Goal: Register for event/course

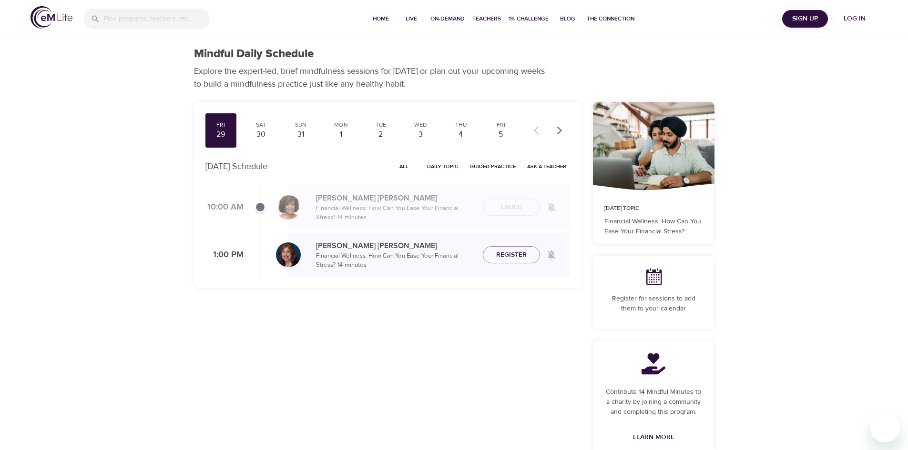
click at [395, 19] on span "Log in" at bounding box center [854, 19] width 38 height 12
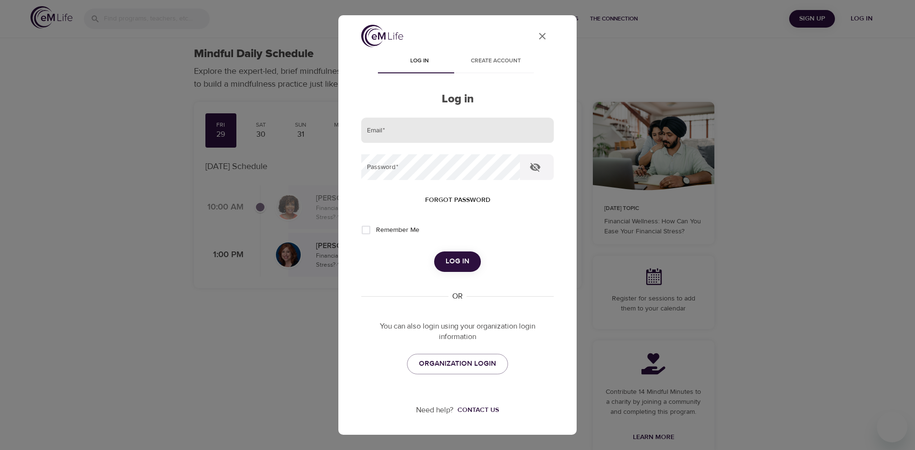
click at [395, 128] on input "email" at bounding box center [457, 131] width 193 height 26
type input "[PERSON_NAME][EMAIL_ADDRESS][PERSON_NAME][DOMAIN_NAME]"
click at [395, 128] on button "Log in" at bounding box center [457, 262] width 47 height 20
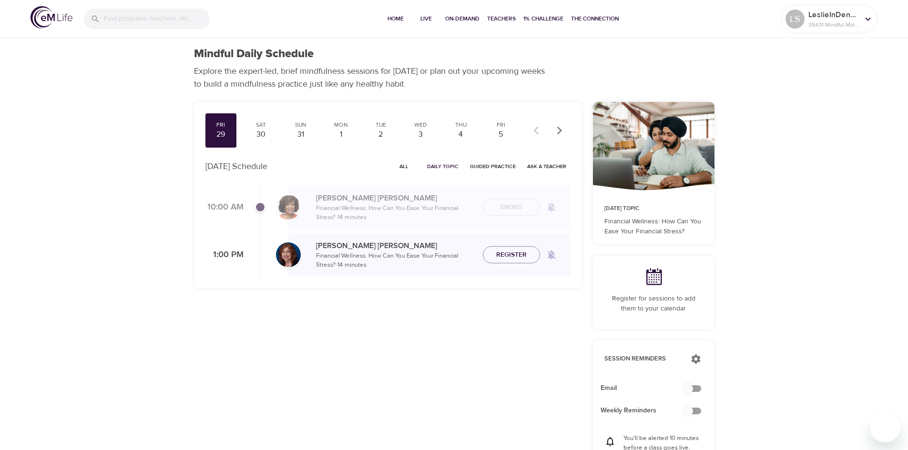
checkbox input "true"
click at [395, 128] on span "Register" at bounding box center [511, 255] width 30 height 12
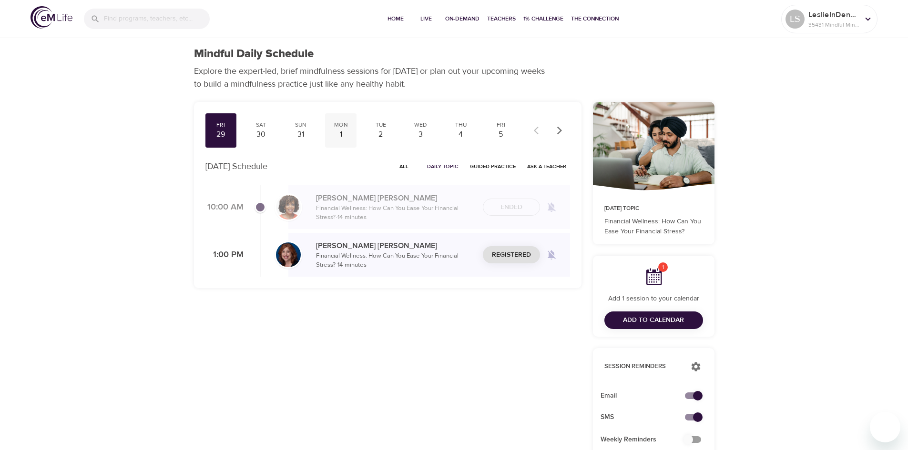
click at [338, 128] on div "1" at bounding box center [341, 134] width 24 height 11
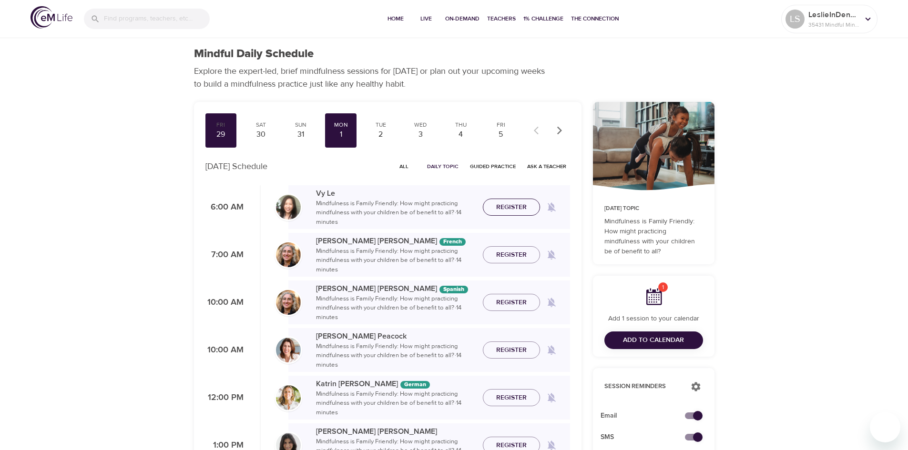
click at [395, 128] on span "Register" at bounding box center [511, 208] width 30 height 12
click at [382, 128] on div "2" at bounding box center [381, 134] width 24 height 11
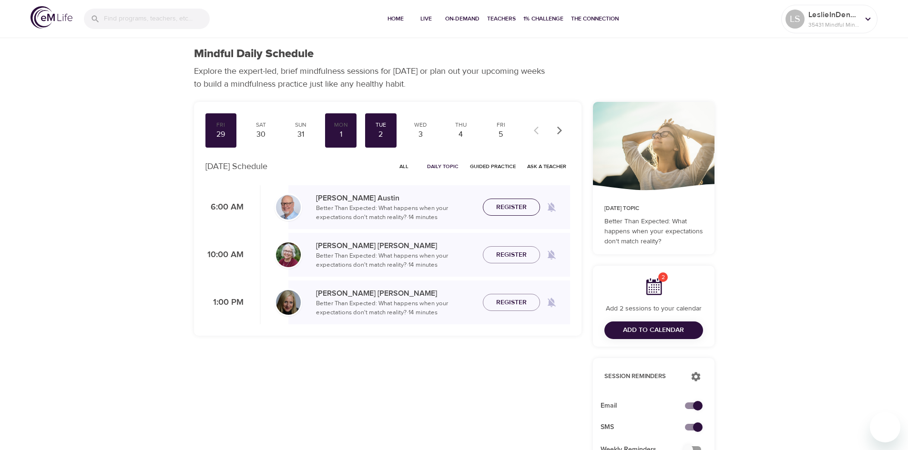
click at [395, 128] on span "Register" at bounding box center [511, 208] width 42 height 12
click at [395, 128] on div "3" at bounding box center [421, 134] width 24 height 11
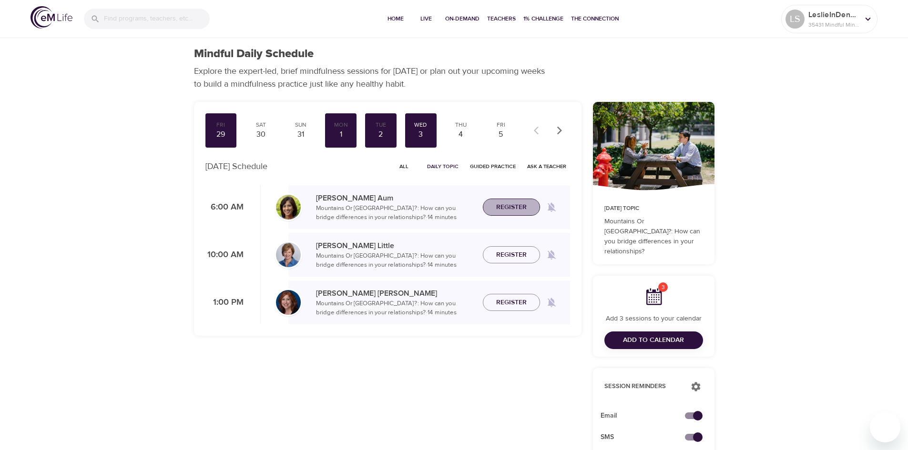
click at [395, 128] on span "Register" at bounding box center [511, 208] width 42 height 12
click at [395, 128] on span "Register" at bounding box center [511, 303] width 30 height 12
click at [395, 127] on div "Thu" at bounding box center [461, 125] width 24 height 8
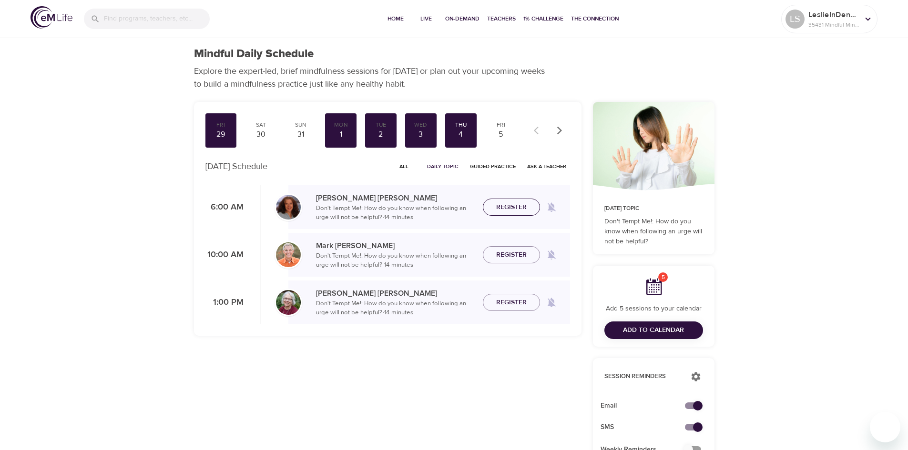
click at [395, 128] on span "Register" at bounding box center [511, 208] width 30 height 12
click at [395, 128] on div "5" at bounding box center [501, 134] width 24 height 11
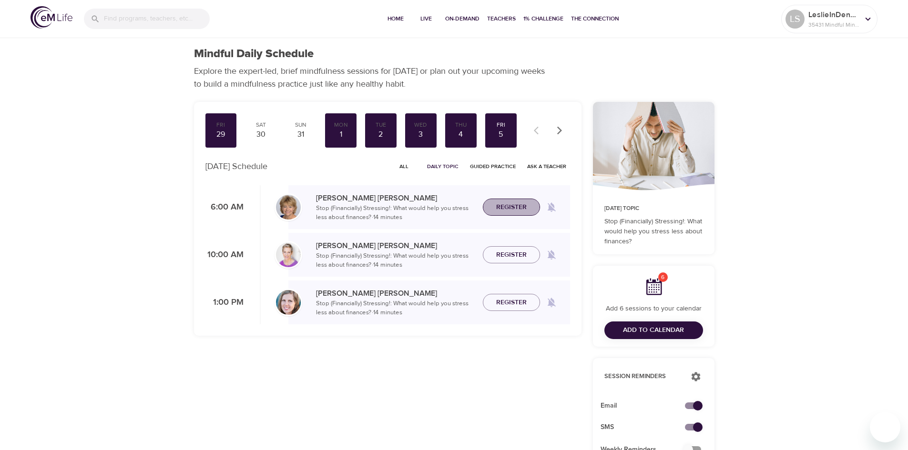
click at [395, 128] on span "Register" at bounding box center [511, 208] width 30 height 12
click at [391, 21] on span "Home" at bounding box center [395, 19] width 23 height 10
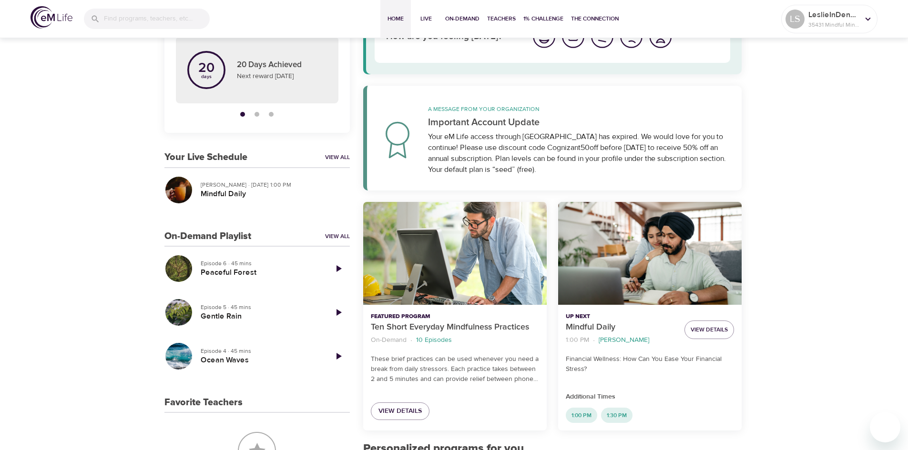
scroll to position [105, 0]
